Goal: Find specific page/section: Find specific page/section

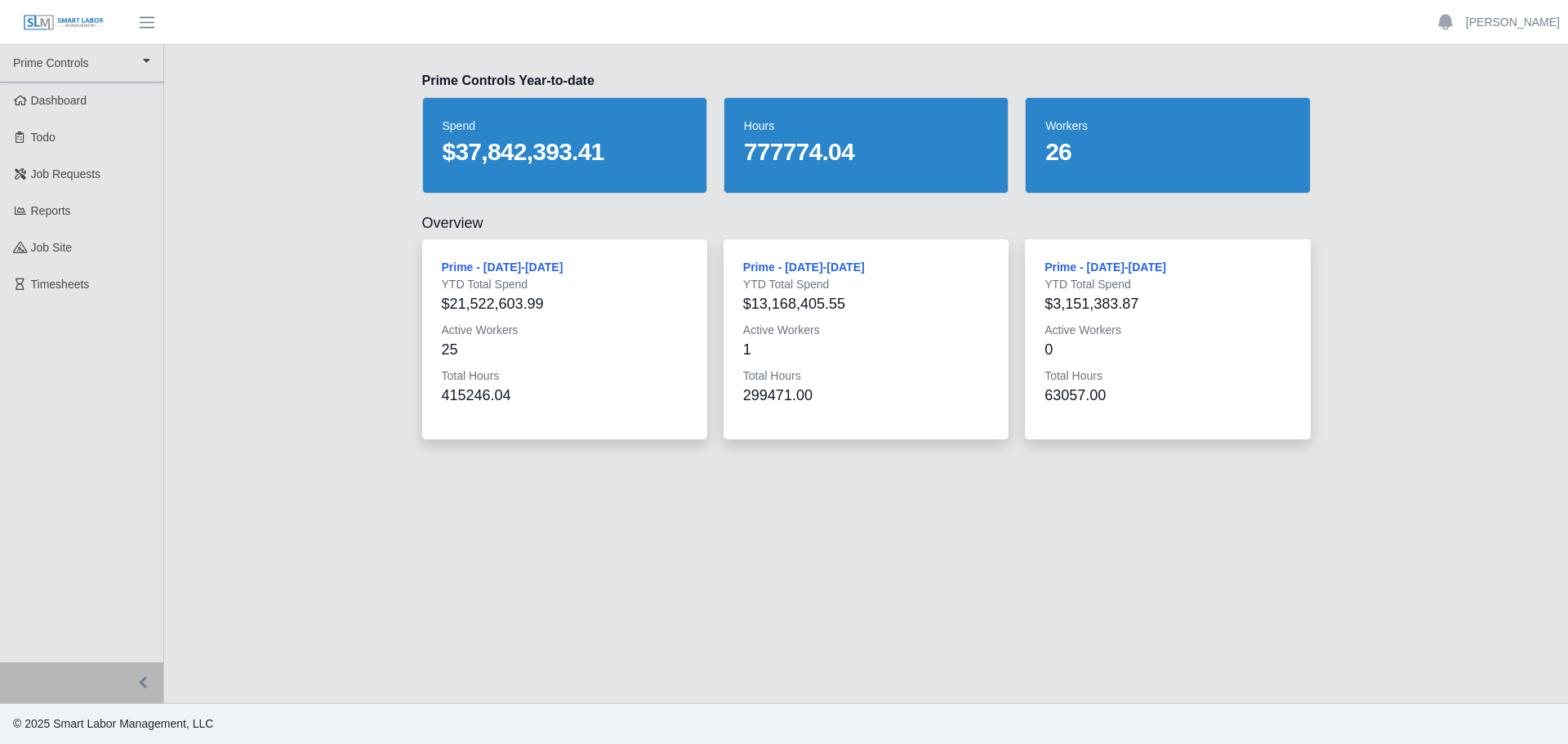
drag, startPoint x: 488, startPoint y: 223, endPoint x: 415, endPoint y: 219, distance: 73.1
click at [415, 219] on div "Overview Prime - Sunday-Saturday YTD Total Spend $21,522,603.99 Active Workers …" at bounding box center [866, 326] width 941 height 226
click at [433, 220] on h2 "Overview" at bounding box center [866, 223] width 889 height 20
click at [474, 225] on h2 "Overview" at bounding box center [866, 223] width 889 height 20
drag, startPoint x: 482, startPoint y: 224, endPoint x: 420, endPoint y: 221, distance: 62.1
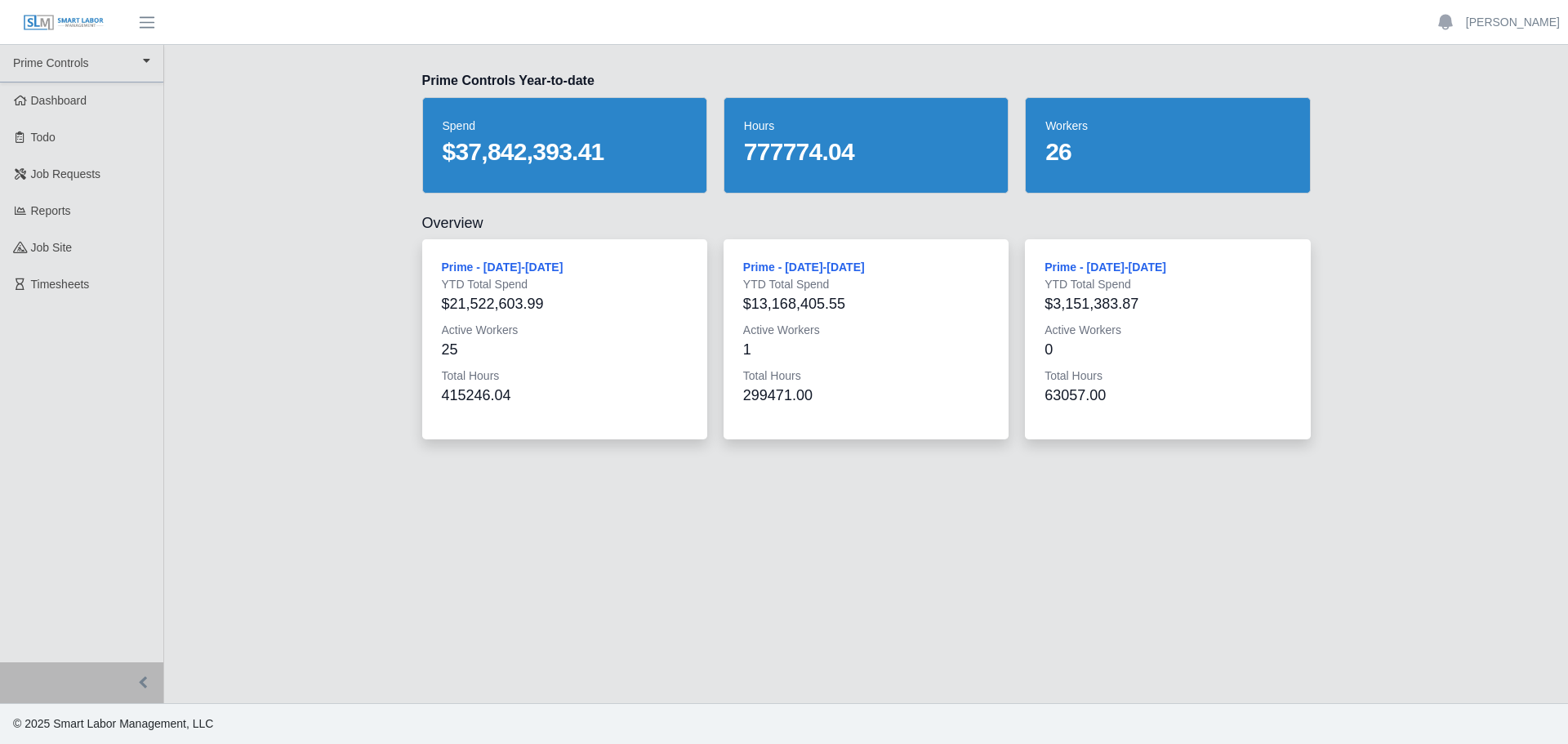
click at [420, 221] on div "Overview Prime - Sunday-Saturday YTD Total Spend $21,522,603.99 Active Workers …" at bounding box center [866, 326] width 941 height 226
click at [460, 230] on h2 "Overview" at bounding box center [866, 223] width 889 height 20
click at [101, 210] on link "Reports" at bounding box center [81, 211] width 163 height 36
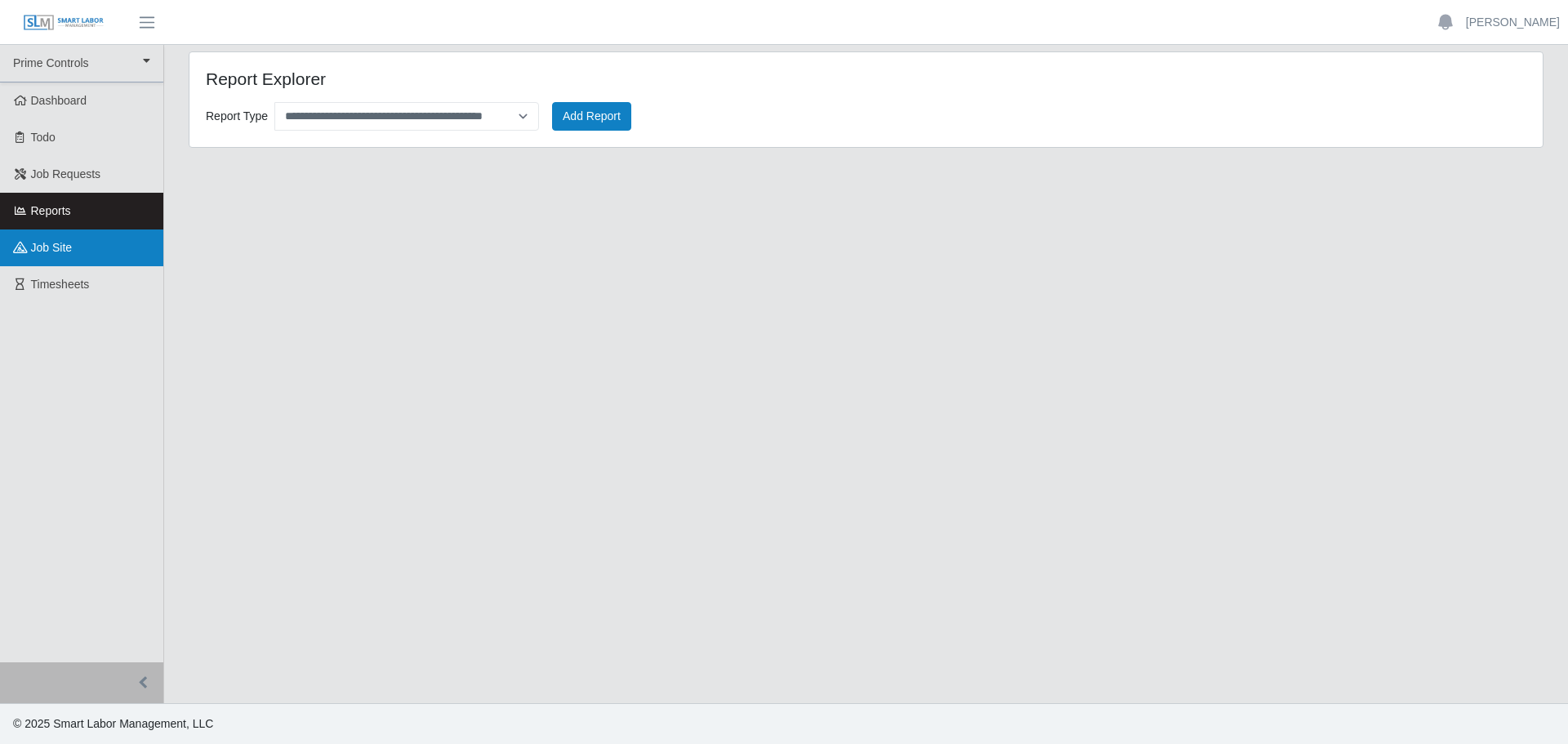
click at [105, 247] on link "job site" at bounding box center [81, 247] width 163 height 36
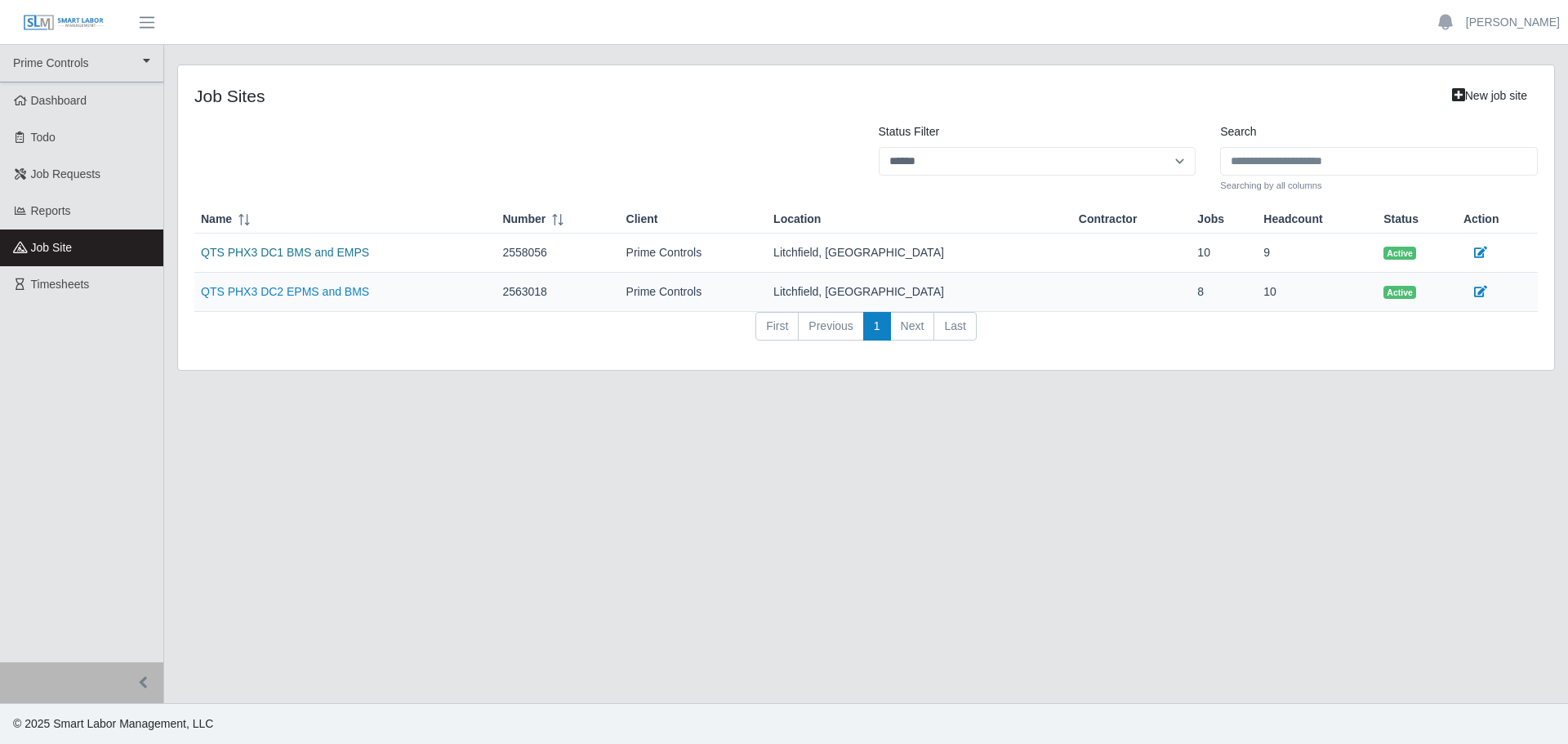
click at [308, 251] on link "QTS PHX3 DC1 BMS and EMPS" at bounding box center [285, 252] width 168 height 13
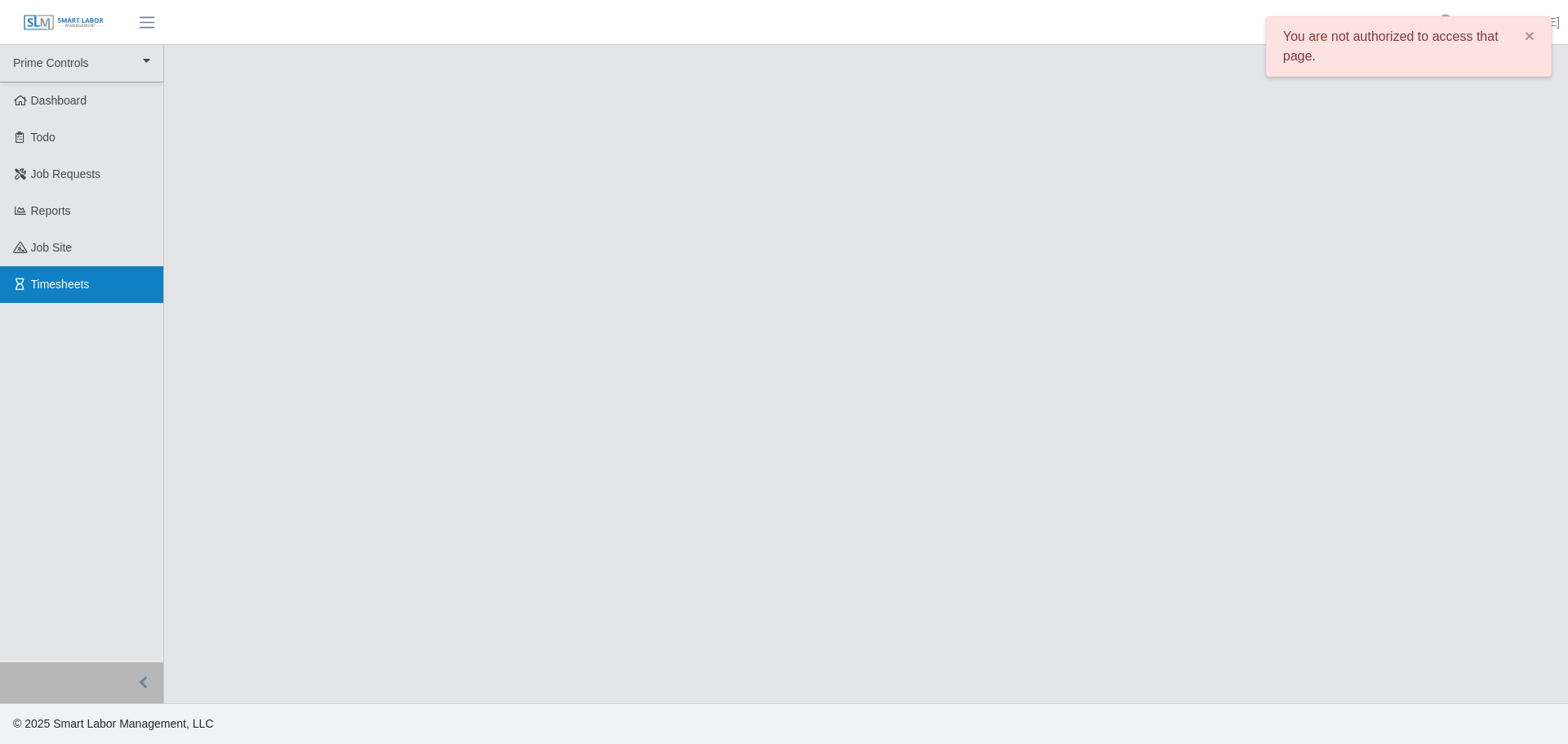
click at [63, 276] on link "Timesheets" at bounding box center [81, 285] width 163 height 36
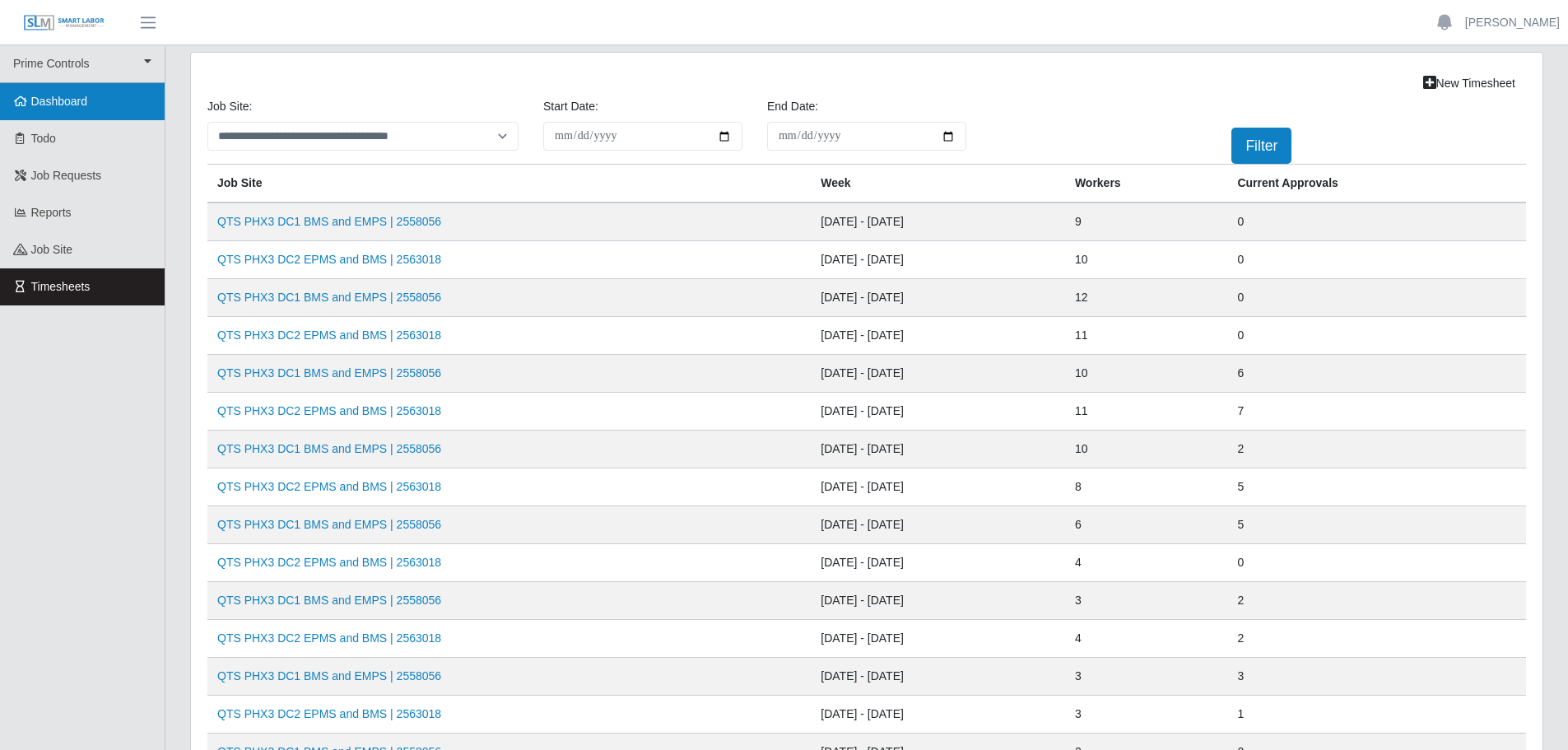
click at [76, 100] on span "Dashboard" at bounding box center [60, 101] width 57 height 13
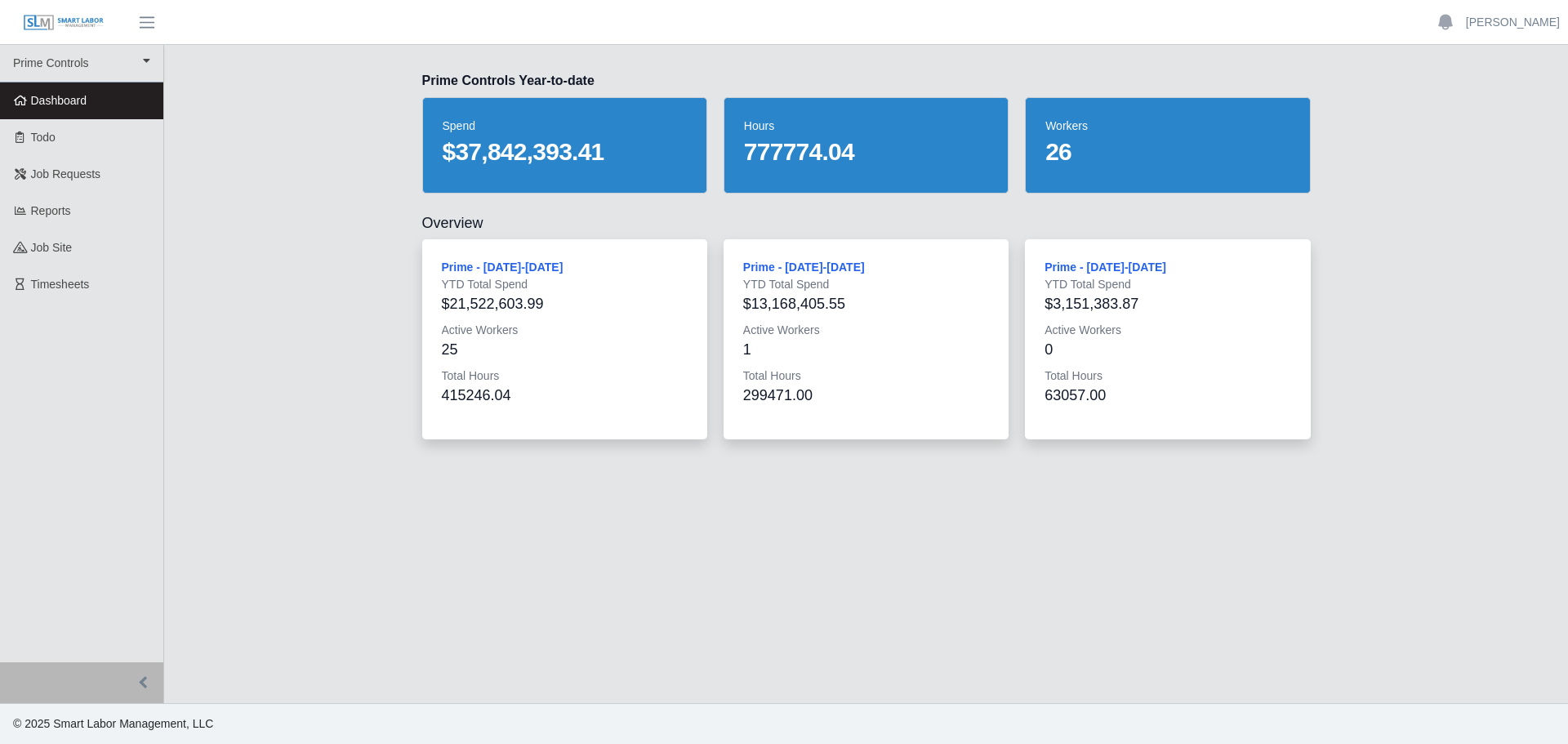
click at [1059, 148] on dd "26" at bounding box center [1167, 152] width 244 height 30
click at [1057, 181] on div "workers 26" at bounding box center [1168, 145] width 285 height 96
